Goal: Obtain resource: Download file/media

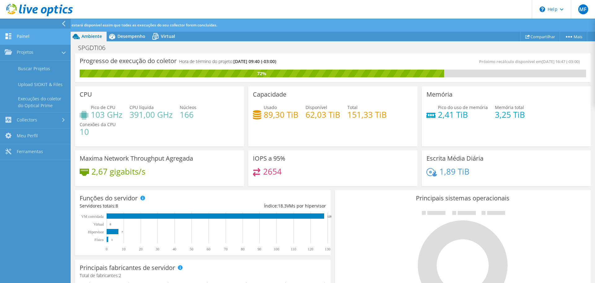
click at [29, 37] on link "Painel" at bounding box center [35, 37] width 71 height 16
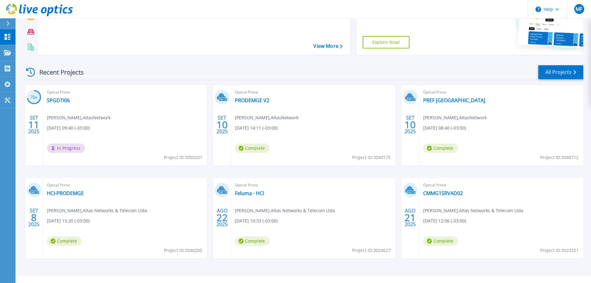
scroll to position [87, 0]
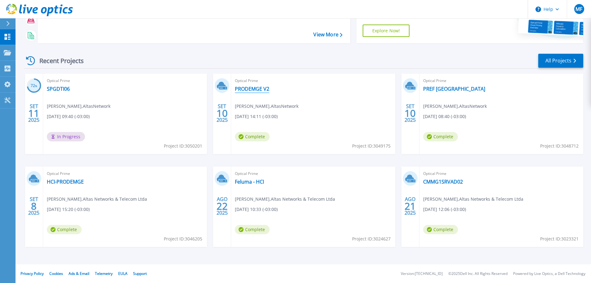
click at [264, 88] on link "PRODEMGE V2" at bounding box center [252, 89] width 34 height 6
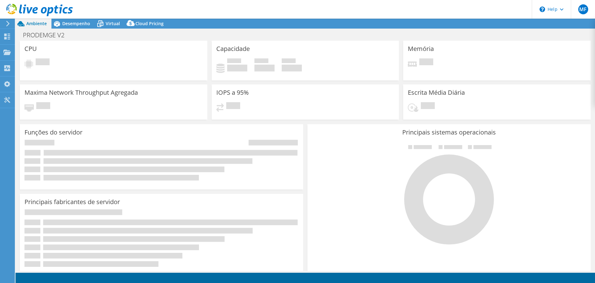
select select "USD"
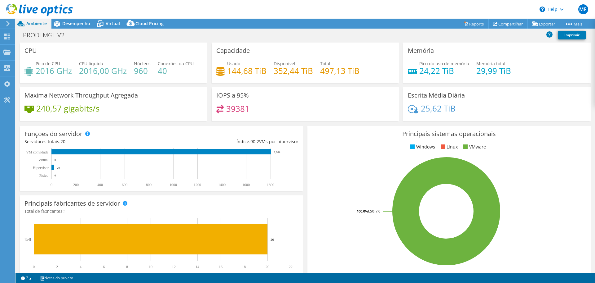
scroll to position [31, 0]
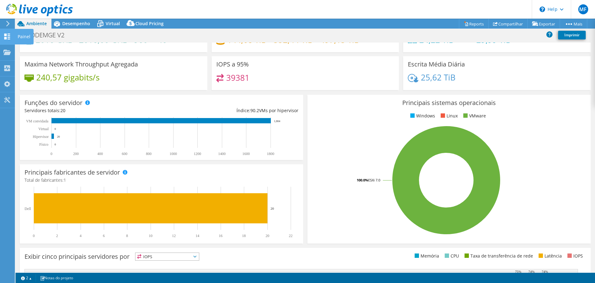
click at [28, 36] on div "Painel" at bounding box center [24, 37] width 19 height 16
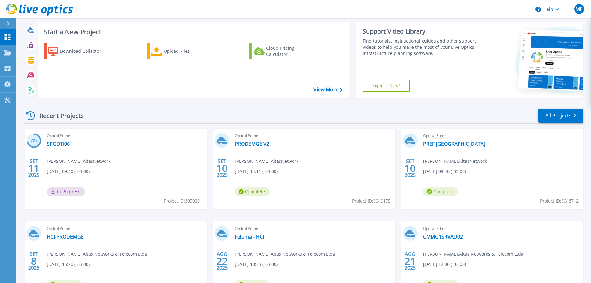
scroll to position [87, 0]
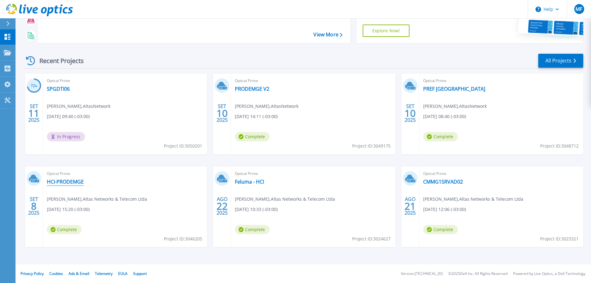
click at [69, 181] on link "HCI-PRODEMGE" at bounding box center [65, 181] width 37 height 6
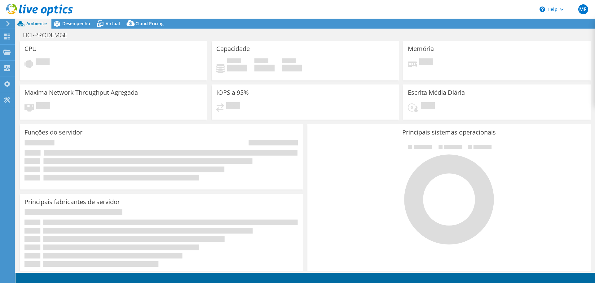
select select "USD"
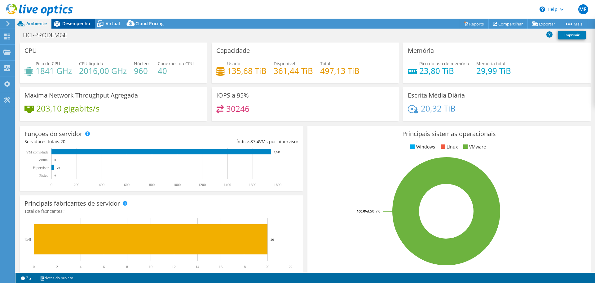
click at [78, 20] on div "Desempenho" at bounding box center [72, 24] width 43 height 10
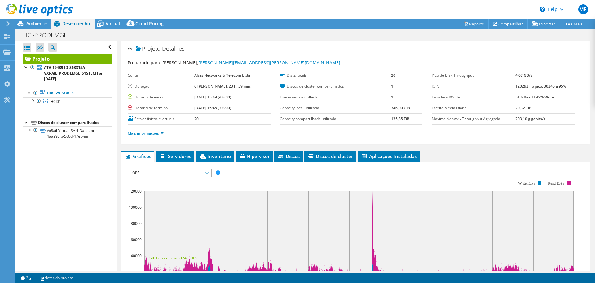
scroll to position [31, 0]
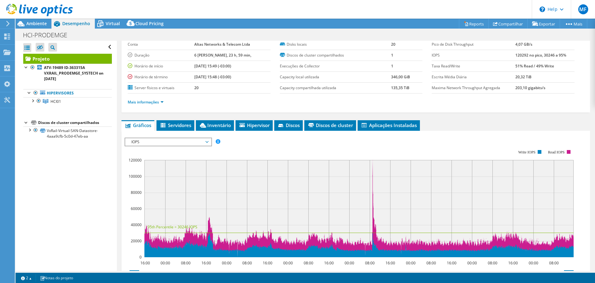
click at [372, 163] on rect at bounding box center [360, 208] width 430 height 97
click at [184, 121] on li "Servidores" at bounding box center [176, 125] width 38 height 11
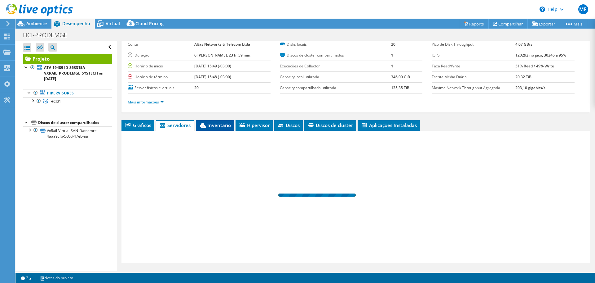
click at [232, 127] on li "Inventário" at bounding box center [215, 125] width 38 height 11
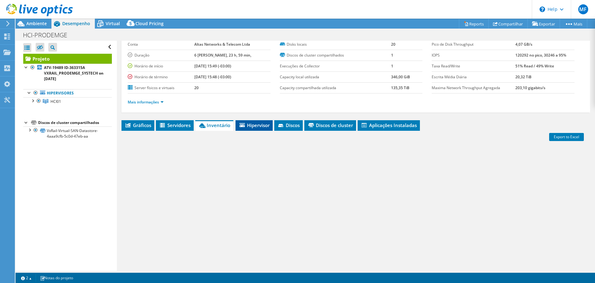
click at [252, 127] on span "Hipervisor" at bounding box center [254, 125] width 31 height 6
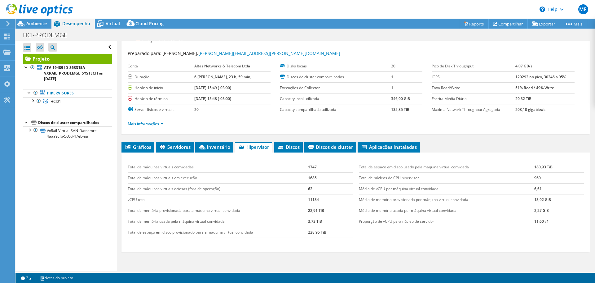
scroll to position [0, 0]
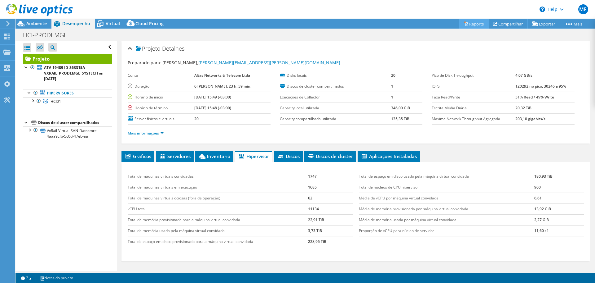
click at [474, 21] on link "Reports" at bounding box center [474, 24] width 30 height 10
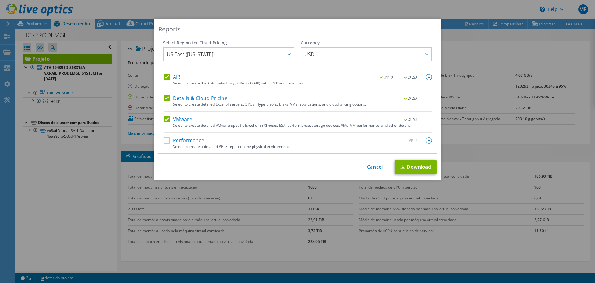
click at [183, 142] on label "Performance" at bounding box center [184, 140] width 41 height 6
click at [0, 0] on input "Performance" at bounding box center [0, 0] width 0 height 0
click at [424, 166] on link "Download" at bounding box center [416, 167] width 42 height 14
click at [368, 169] on link "Cancel" at bounding box center [375, 167] width 16 height 6
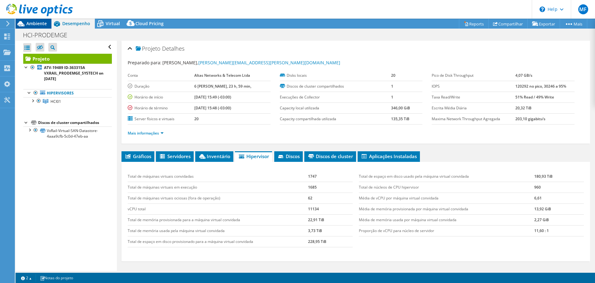
click at [32, 24] on span "Ambiente" at bounding box center [36, 23] width 20 height 6
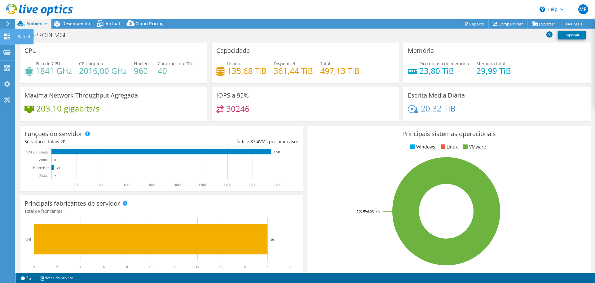
click at [21, 36] on div "Painel" at bounding box center [24, 37] width 19 height 16
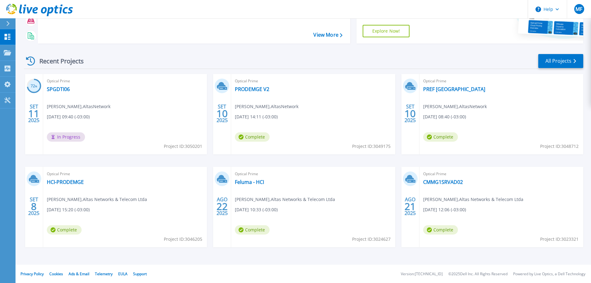
scroll to position [87, 0]
click at [264, 88] on link "PRODEMGE V2" at bounding box center [252, 89] width 34 height 6
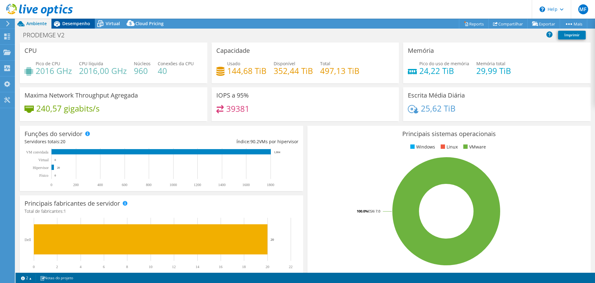
click at [72, 24] on span "Desempenho" at bounding box center [76, 23] width 28 height 6
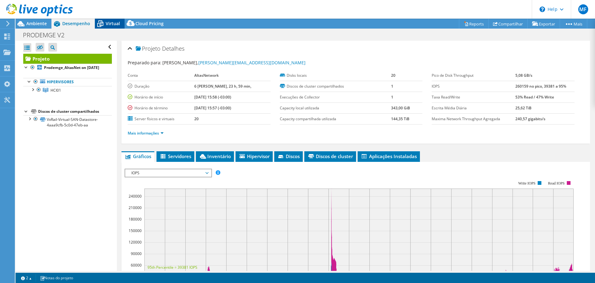
click at [111, 23] on span "Virtual" at bounding box center [113, 23] width 14 height 6
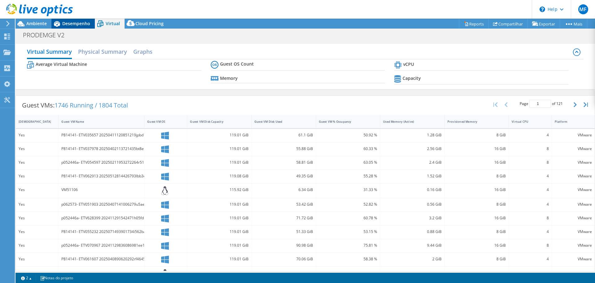
click at [81, 22] on span "Desempenho" at bounding box center [76, 23] width 28 height 6
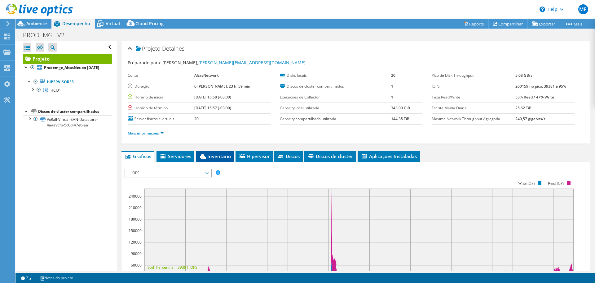
click at [216, 159] on span "Inventário" at bounding box center [215, 156] width 32 height 6
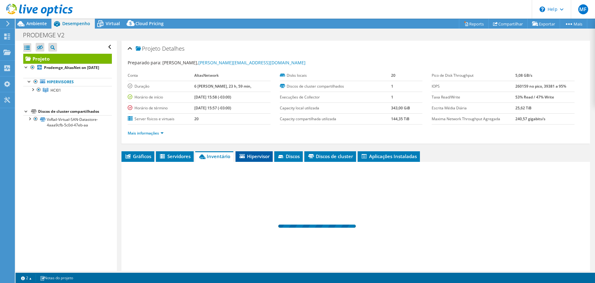
click at [268, 156] on span "Hipervisor" at bounding box center [254, 156] width 31 height 6
click at [268, 156] on span "Hipervisor" at bounding box center [253, 156] width 31 height 6
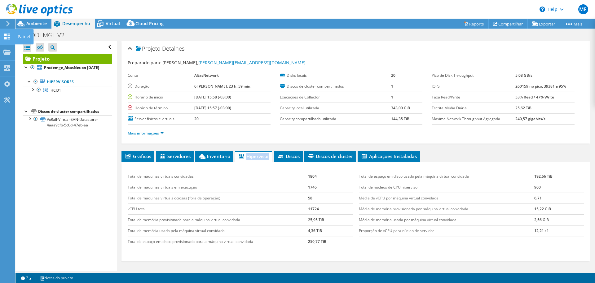
click at [7, 34] on icon at bounding box center [6, 36] width 7 height 6
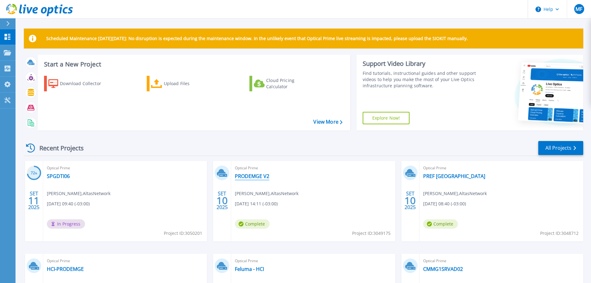
click at [266, 173] on link "PRODEMGE V2" at bounding box center [252, 176] width 34 height 6
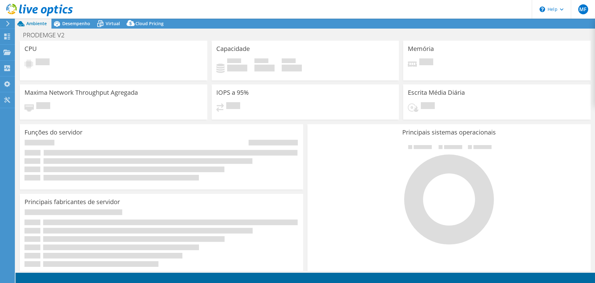
select select "USD"
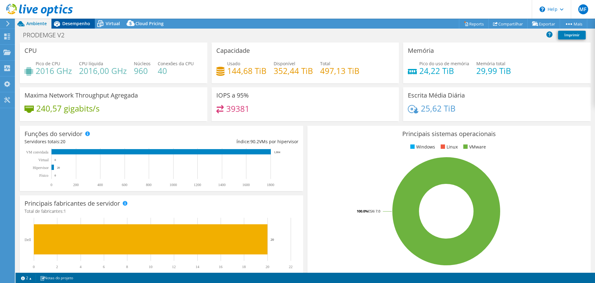
click at [62, 22] on icon at bounding box center [56, 23] width 11 height 11
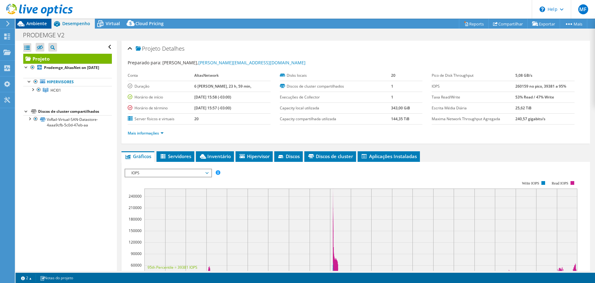
click at [41, 23] on span "Ambiente" at bounding box center [36, 23] width 20 height 6
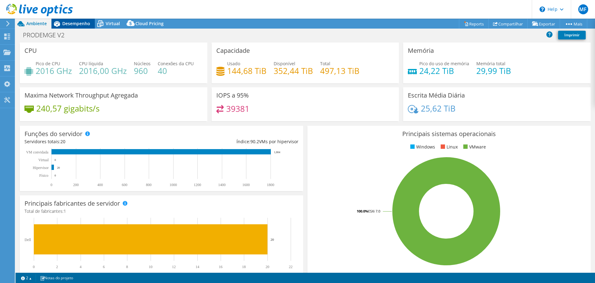
click at [77, 23] on span "Desempenho" at bounding box center [76, 23] width 28 height 6
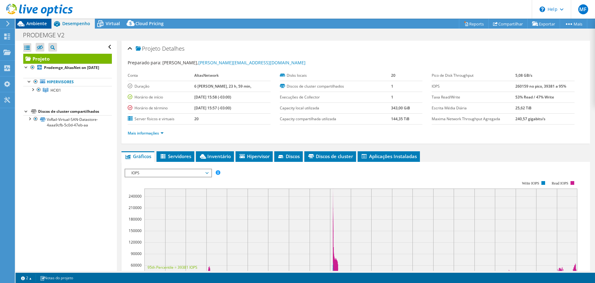
click at [32, 24] on span "Ambiente" at bounding box center [36, 23] width 20 height 6
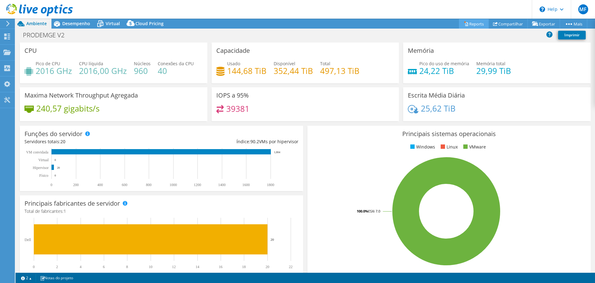
click at [471, 25] on link "Reports" at bounding box center [474, 24] width 30 height 10
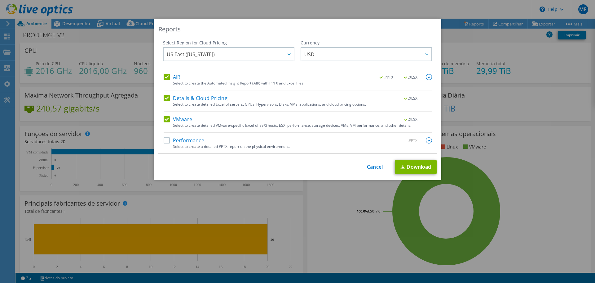
click at [164, 136] on div "AIR .PPTX .XLSX Select to create the Automated Insight Report (AIR) with PPTX a…" at bounding box center [298, 113] width 269 height 79
click at [166, 139] on label "Performance" at bounding box center [184, 140] width 41 height 6
click at [0, 0] on input "Performance" at bounding box center [0, 0] width 0 height 0
click at [418, 168] on link "Download" at bounding box center [416, 167] width 42 height 14
click at [375, 167] on link "Cancel" at bounding box center [375, 167] width 16 height 6
